Goal: Transaction & Acquisition: Purchase product/service

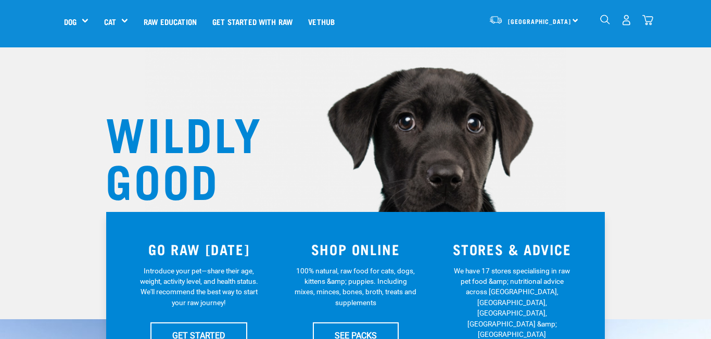
scroll to position [33, 0]
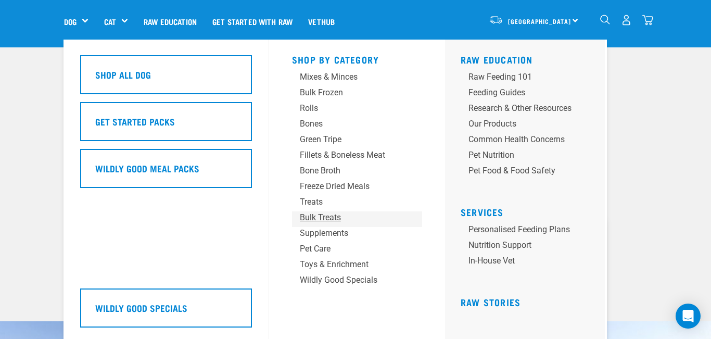
click at [333, 215] on div "Bulk Treats" at bounding box center [348, 217] width 97 height 12
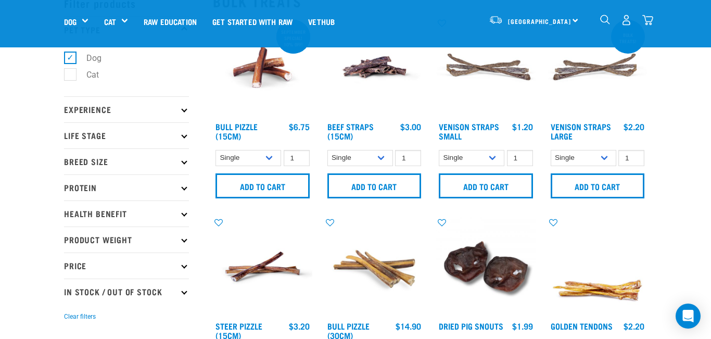
scroll to position [65, 0]
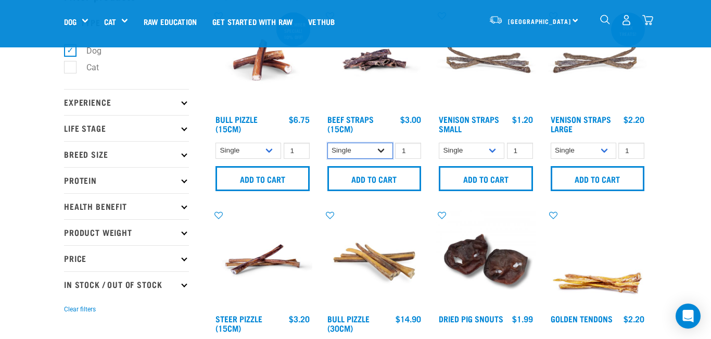
click at [383, 149] on select "Single 6 per pack 25 per pack" at bounding box center [360, 151] width 66 height 16
select select "15447"
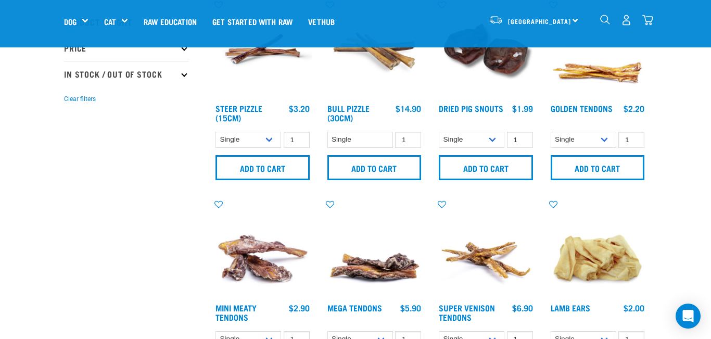
scroll to position [277, 0]
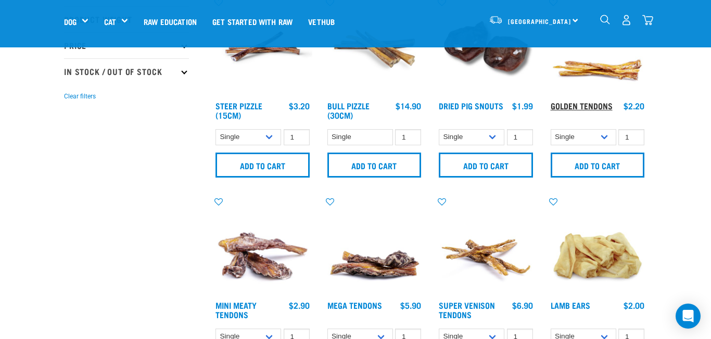
click at [591, 104] on link "Golden Tendons" at bounding box center [582, 105] width 62 height 5
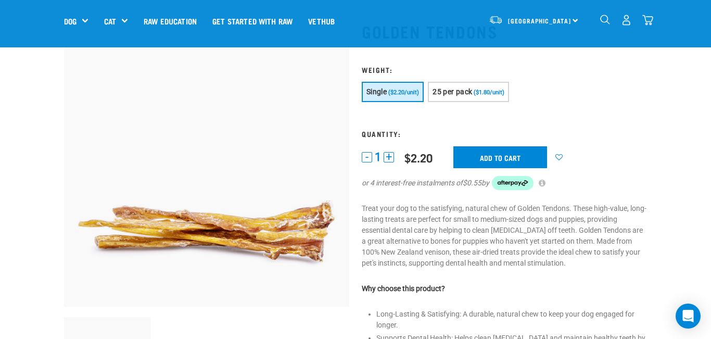
scroll to position [45, 0]
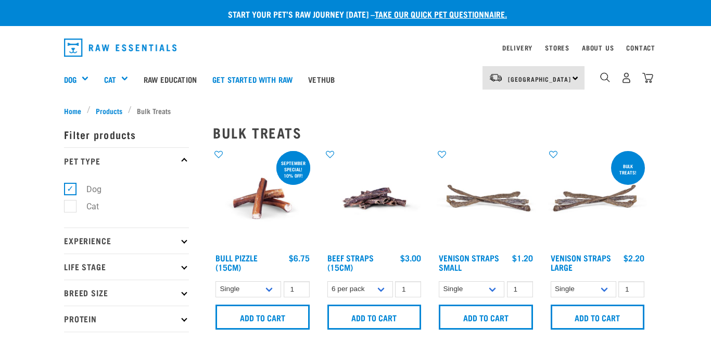
select select "15447"
click at [357, 255] on link "Beef Straps (15cm)" at bounding box center [350, 262] width 46 height 14
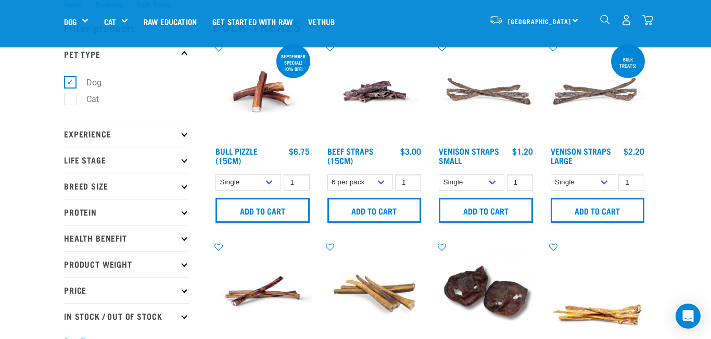
scroll to position [39, 0]
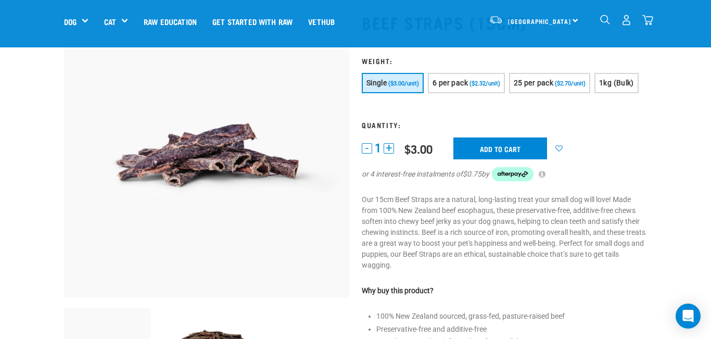
scroll to position [65, 0]
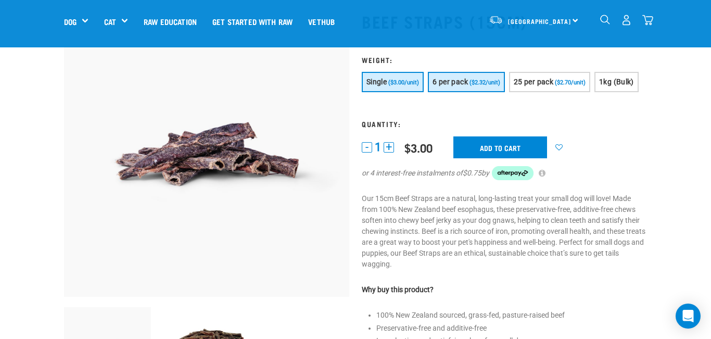
click at [479, 89] on button "6 per pack ($2.32/unit)" at bounding box center [466, 82] width 77 height 20
